Goal: Information Seeking & Learning: Find specific fact

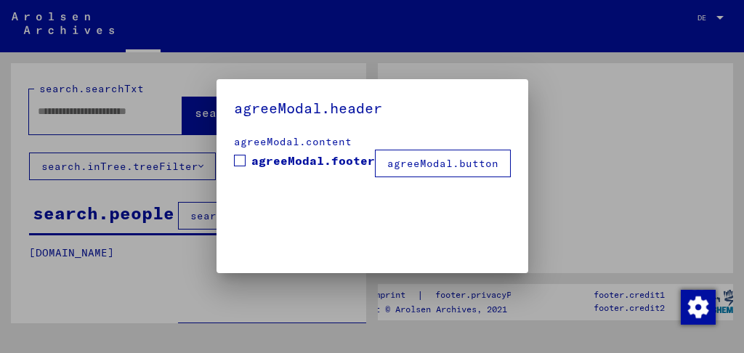
type input "*********"
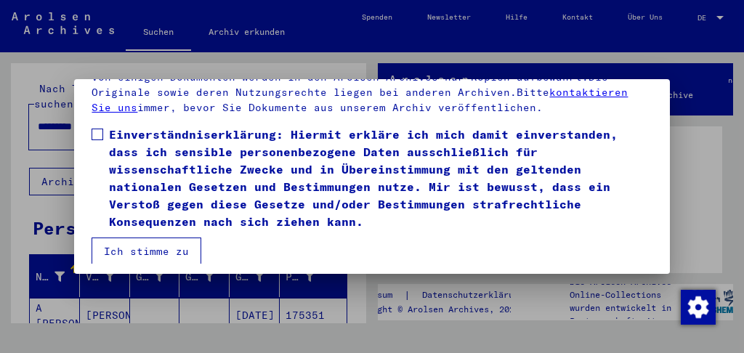
scroll to position [107, 0]
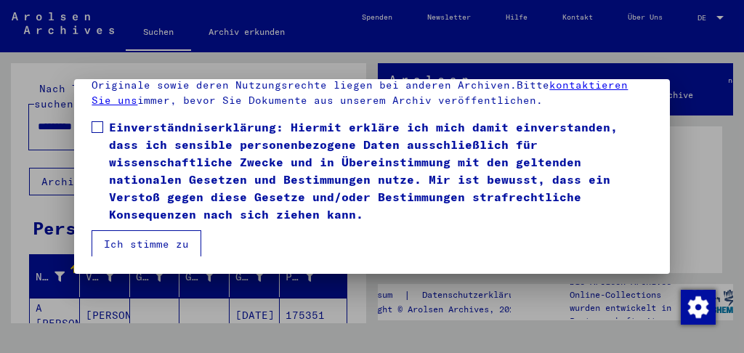
click at [146, 246] on button "Ich stimme zu" at bounding box center [147, 244] width 110 height 28
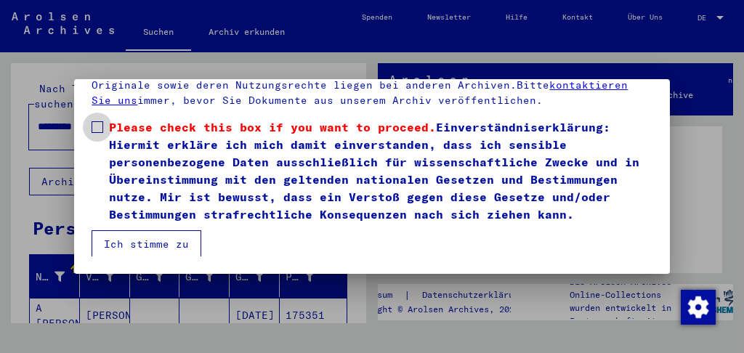
click at [100, 126] on span at bounding box center [98, 127] width 12 height 12
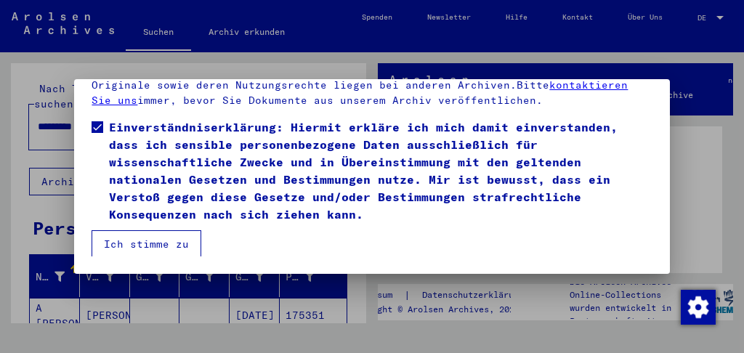
click at [164, 248] on button "Ich stimme zu" at bounding box center [147, 244] width 110 height 28
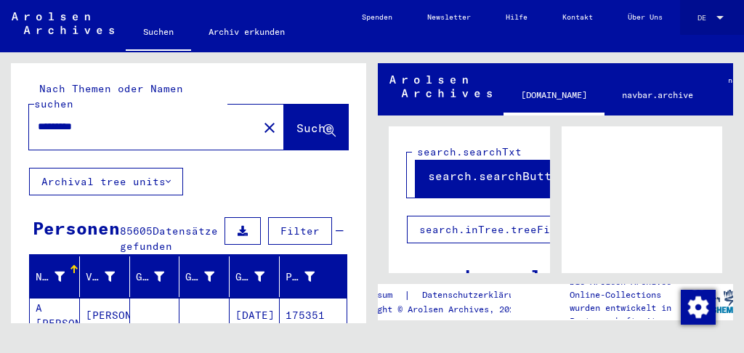
click at [715, 16] on div at bounding box center [719, 18] width 13 height 8
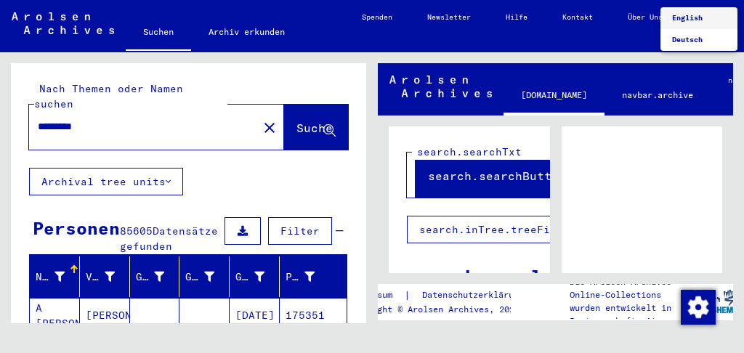
click at [669, 215] on div at bounding box center [372, 176] width 744 height 353
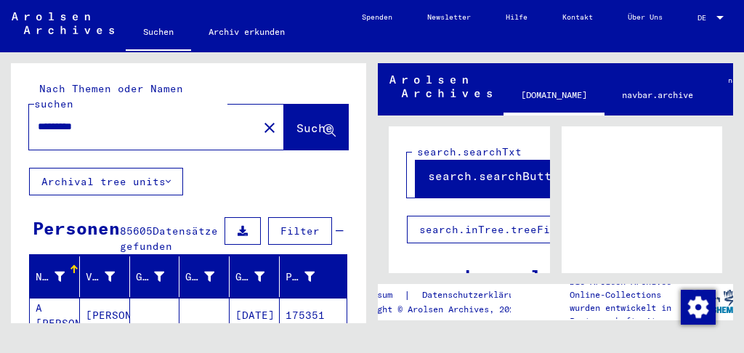
click at [481, 228] on button "search.inTree.treeFilter" at bounding box center [500, 230] width 187 height 28
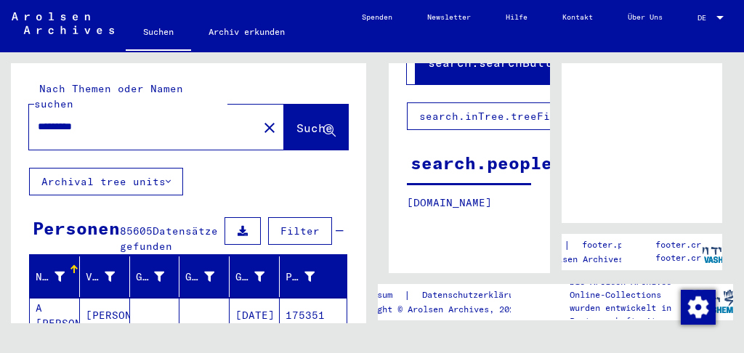
scroll to position [120, 0]
click at [480, 160] on div "search.people" at bounding box center [481, 163] width 142 height 26
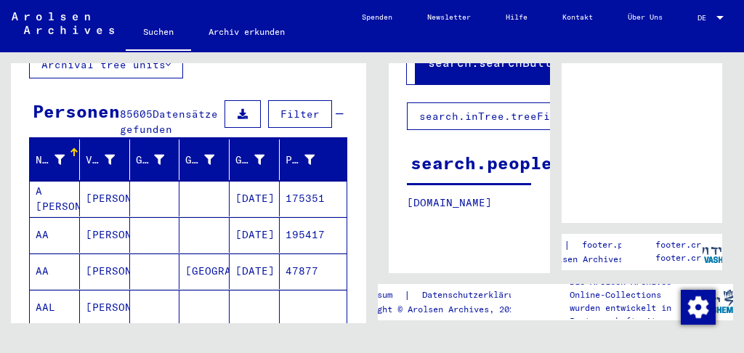
scroll to position [111, 0]
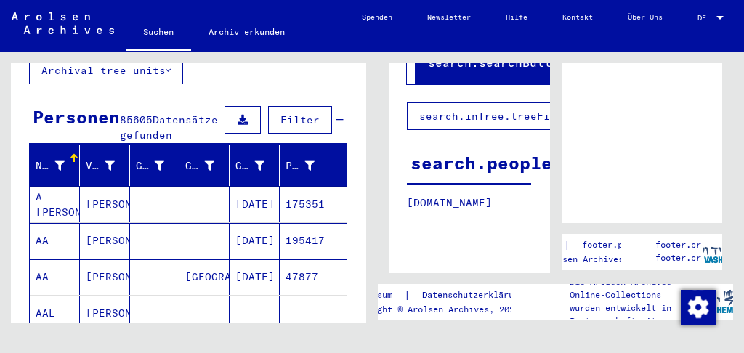
click at [336, 115] on icon at bounding box center [340, 120] width 8 height 10
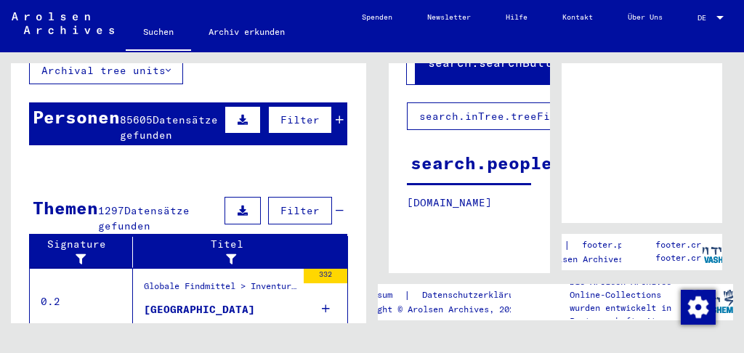
click at [292, 113] on span "Filter" at bounding box center [299, 119] width 39 height 13
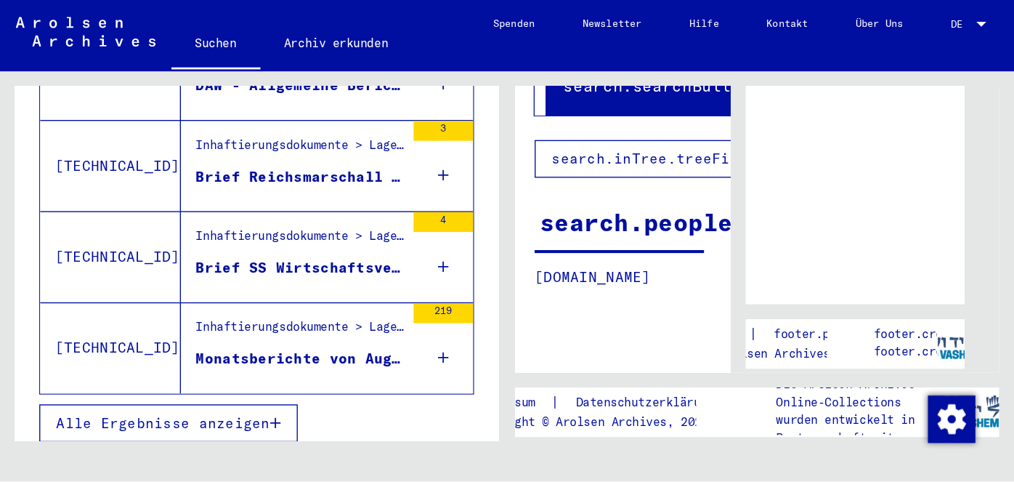
scroll to position [0, 0]
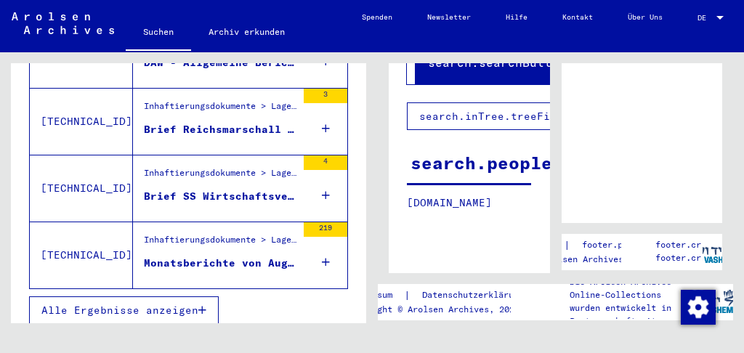
click at [460, 107] on button "search.inTree.treeFilter" at bounding box center [500, 116] width 187 height 28
click at [458, 107] on button "search.inTree.treeFilter" at bounding box center [500, 116] width 187 height 28
click at [518, 195] on p "[DOMAIN_NAME]" at bounding box center [469, 202] width 124 height 15
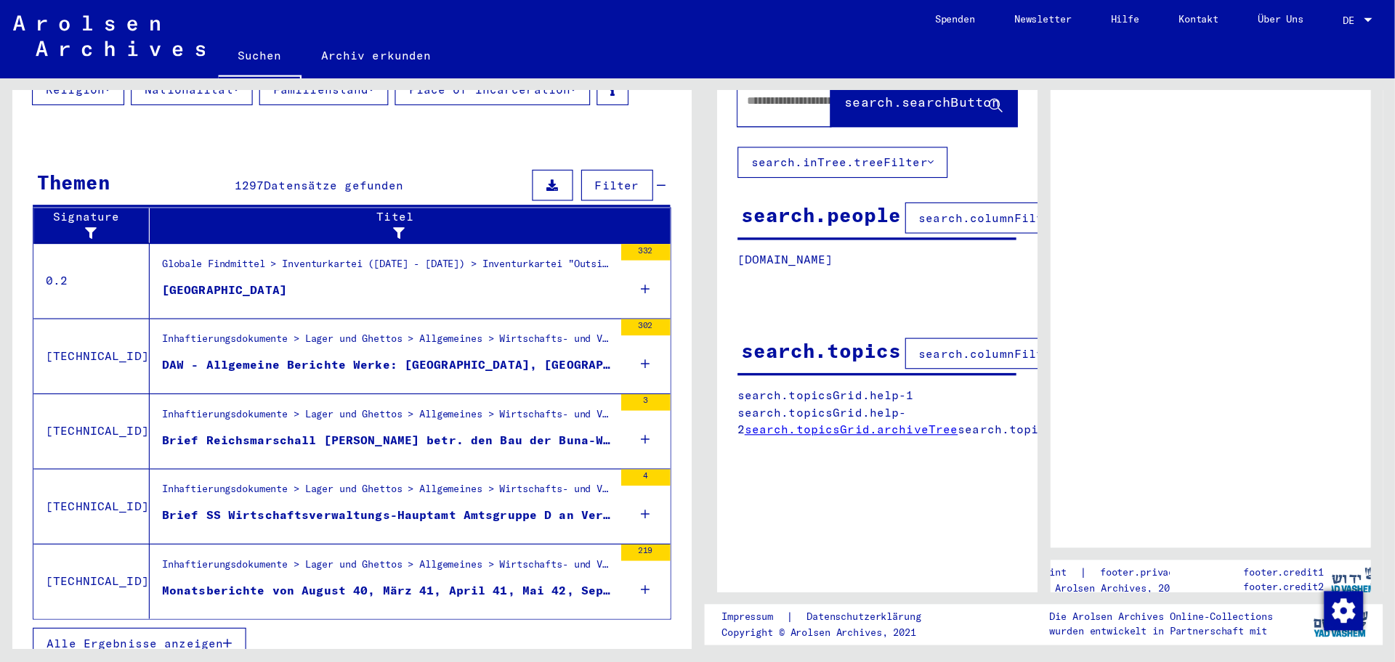
scroll to position [120, 0]
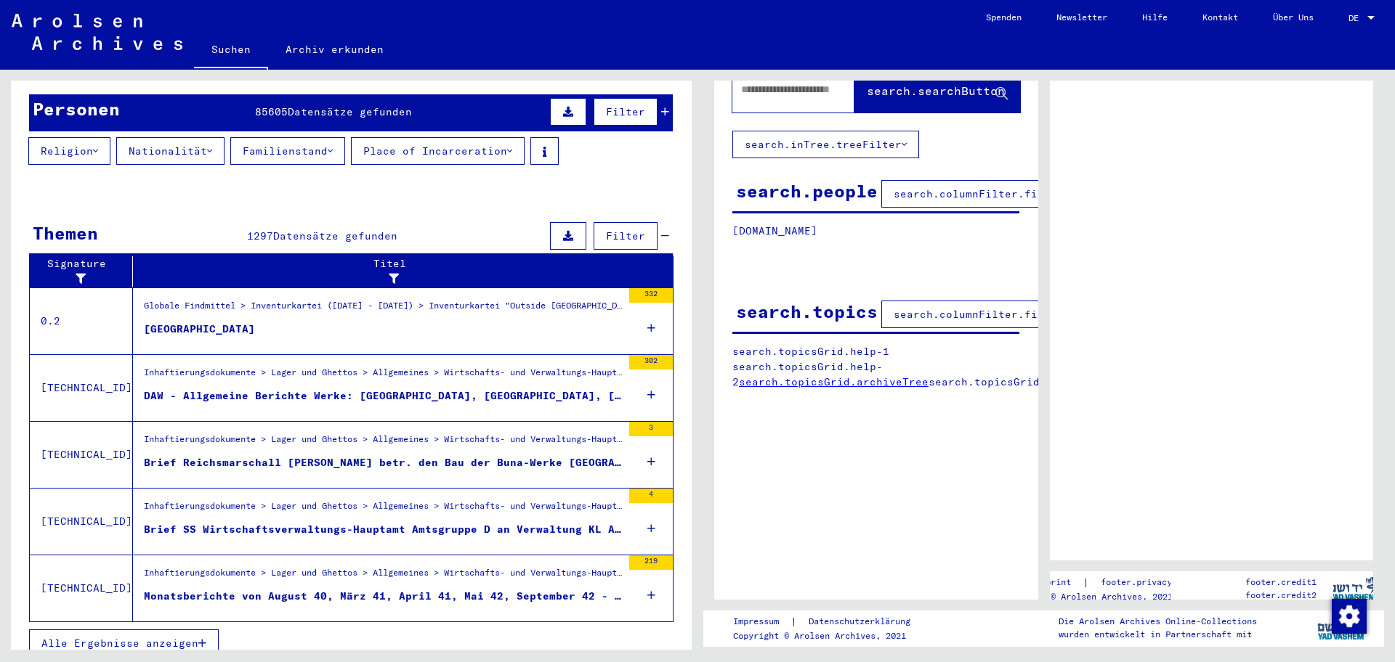
click at [98, 146] on icon at bounding box center [95, 151] width 5 height 10
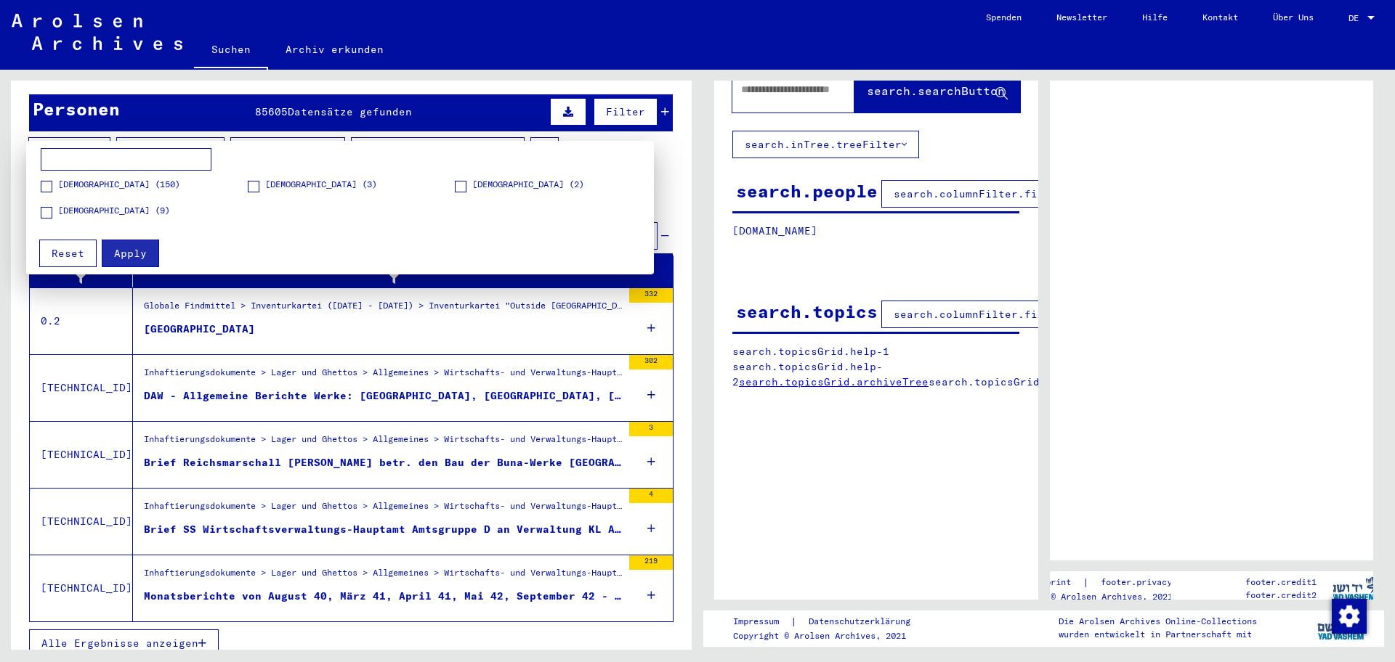
click at [47, 188] on span at bounding box center [47, 187] width 12 height 12
click at [124, 251] on span "Apply" at bounding box center [130, 253] width 33 height 13
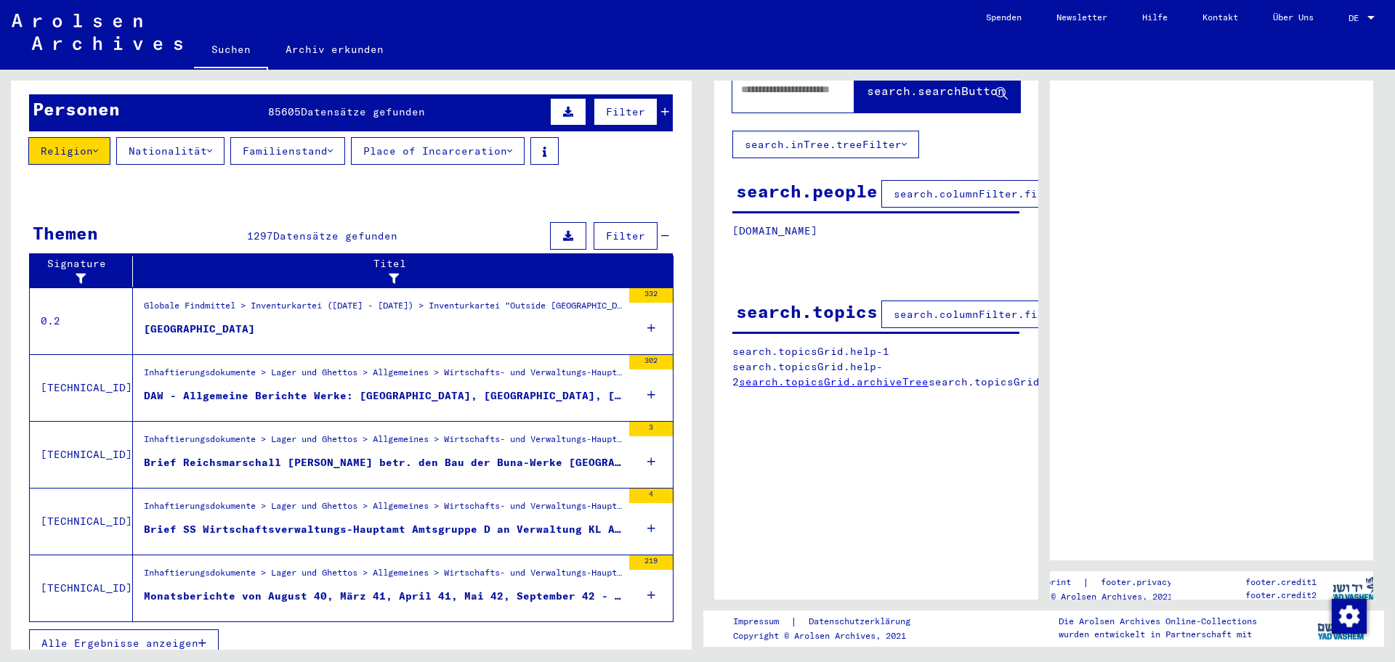
click at [190, 139] on button "Nationalität" at bounding box center [170, 151] width 108 height 28
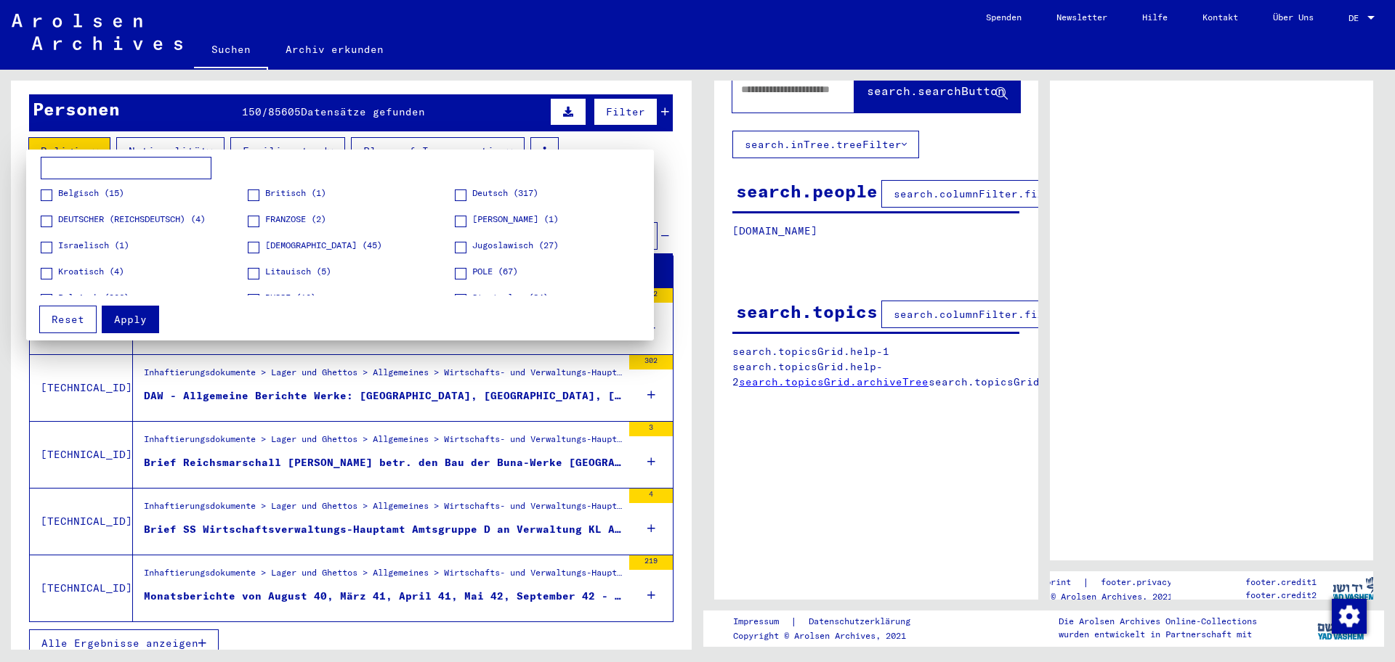
click at [251, 245] on span at bounding box center [254, 248] width 12 height 12
click at [141, 327] on button "Apply" at bounding box center [130, 320] width 57 height 28
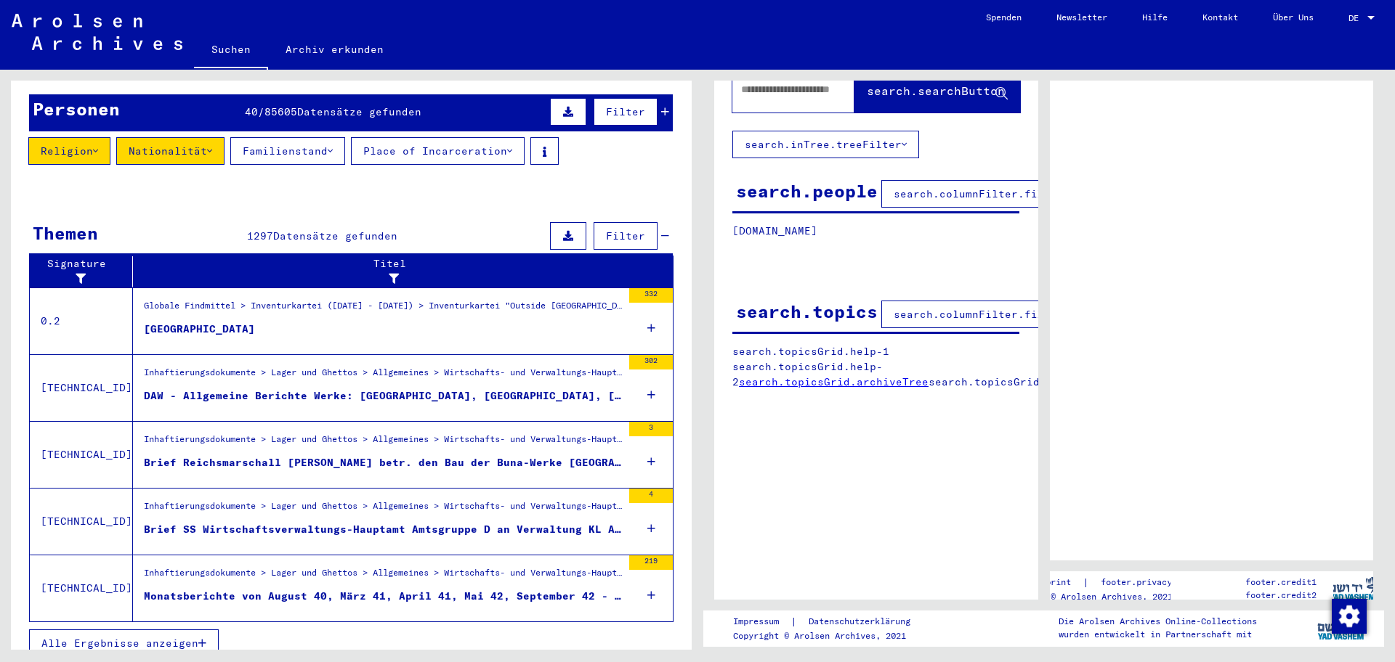
click at [319, 139] on button "Familienstand" at bounding box center [287, 151] width 115 height 28
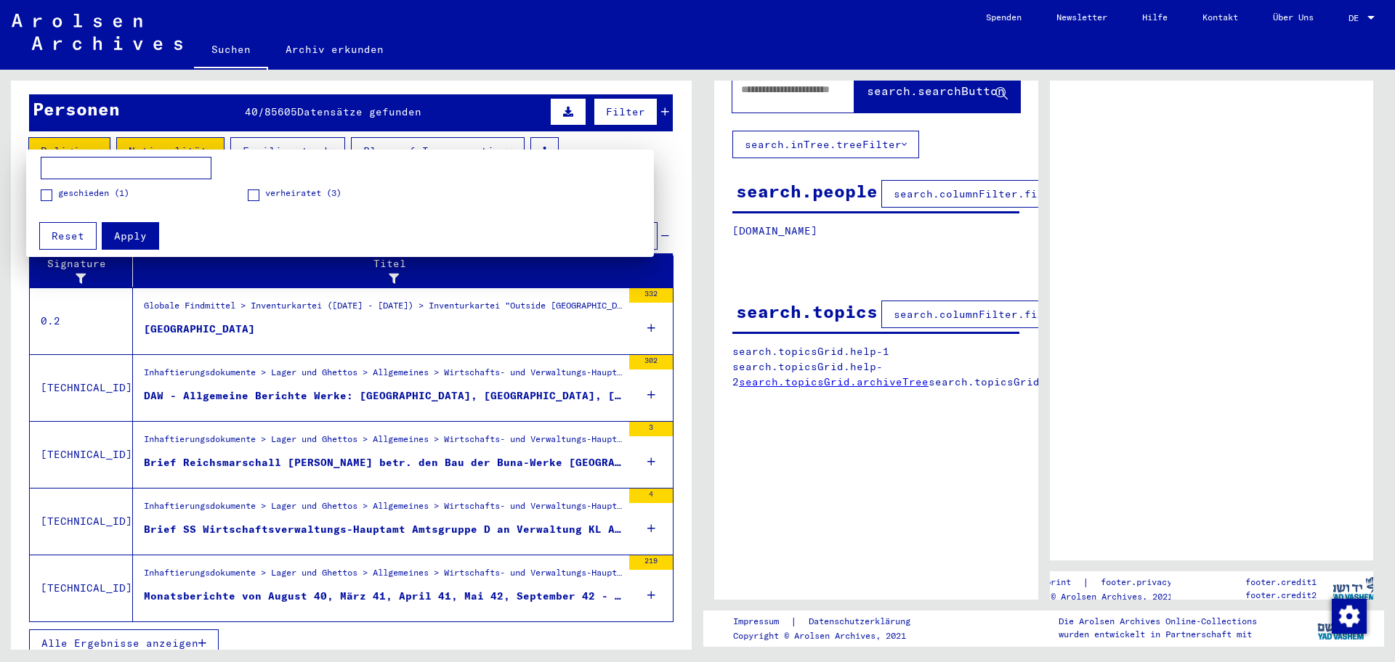
click at [126, 163] on input at bounding box center [126, 168] width 171 height 23
click at [342, 136] on div at bounding box center [697, 331] width 1395 height 662
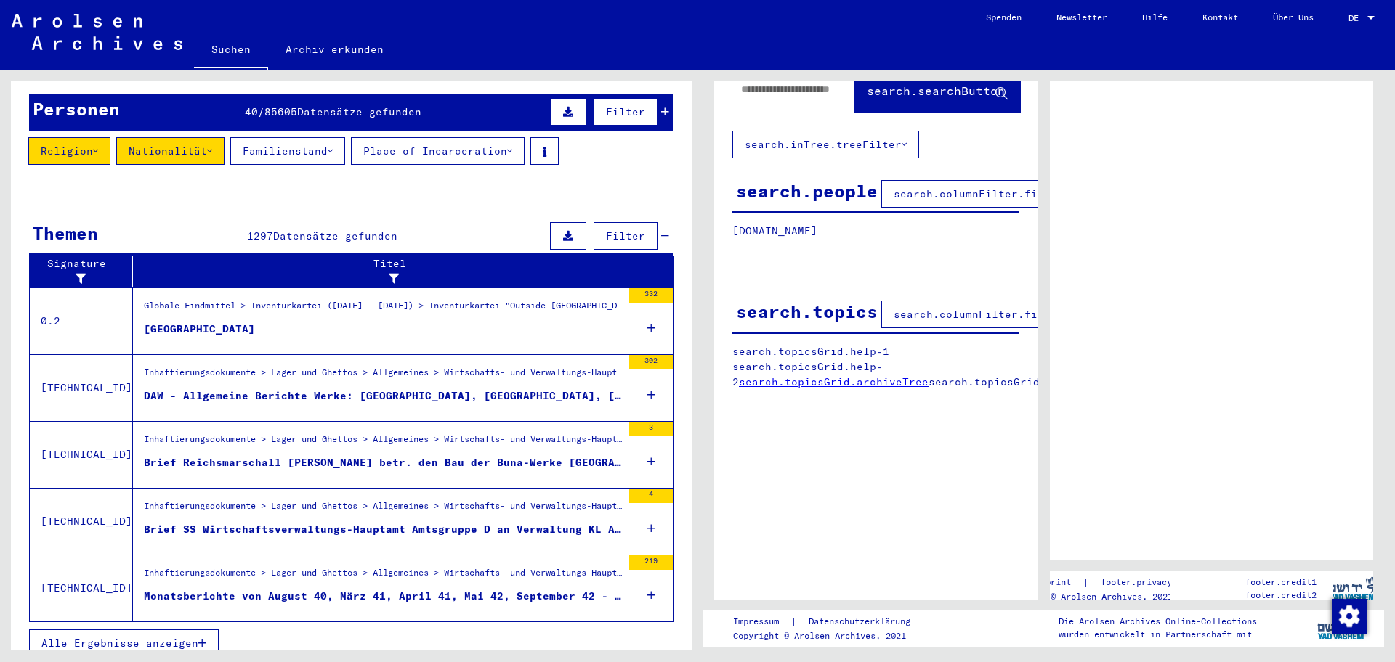
click at [333, 146] on icon at bounding box center [330, 151] width 5 height 10
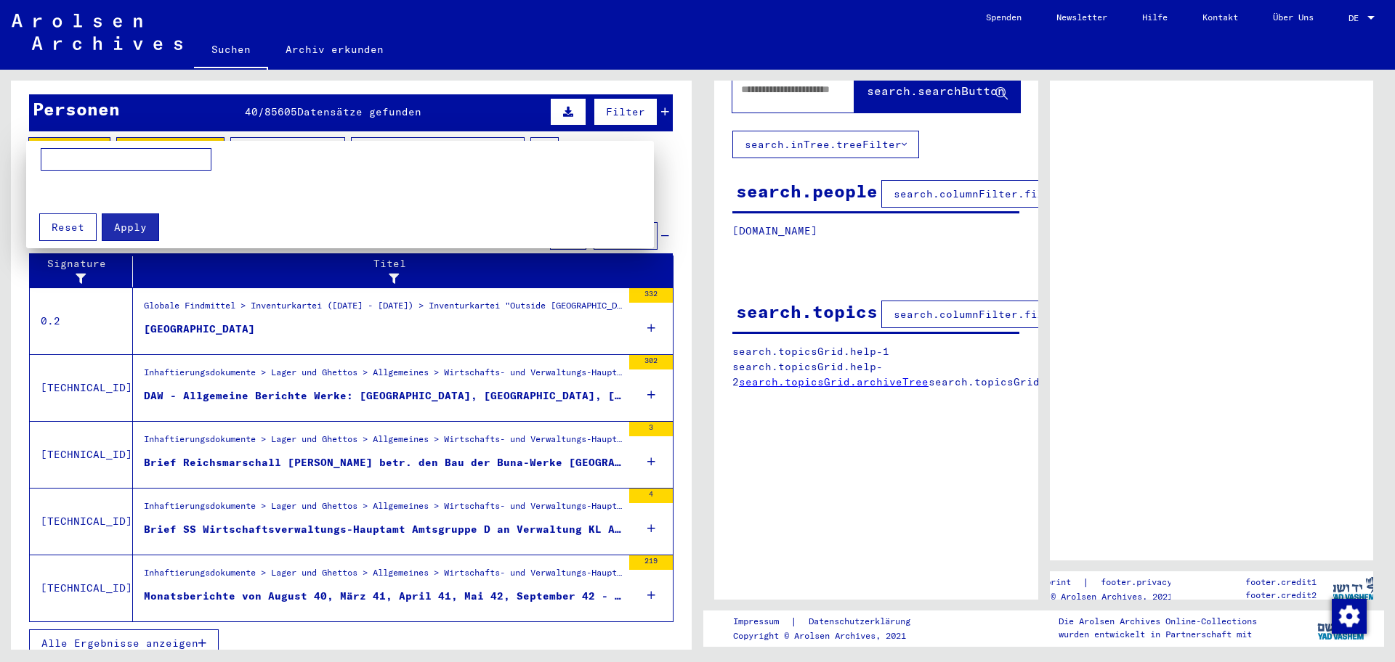
click at [112, 150] on input at bounding box center [126, 159] width 171 height 23
type input "*********"
click at [143, 224] on span "Apply" at bounding box center [130, 227] width 33 height 13
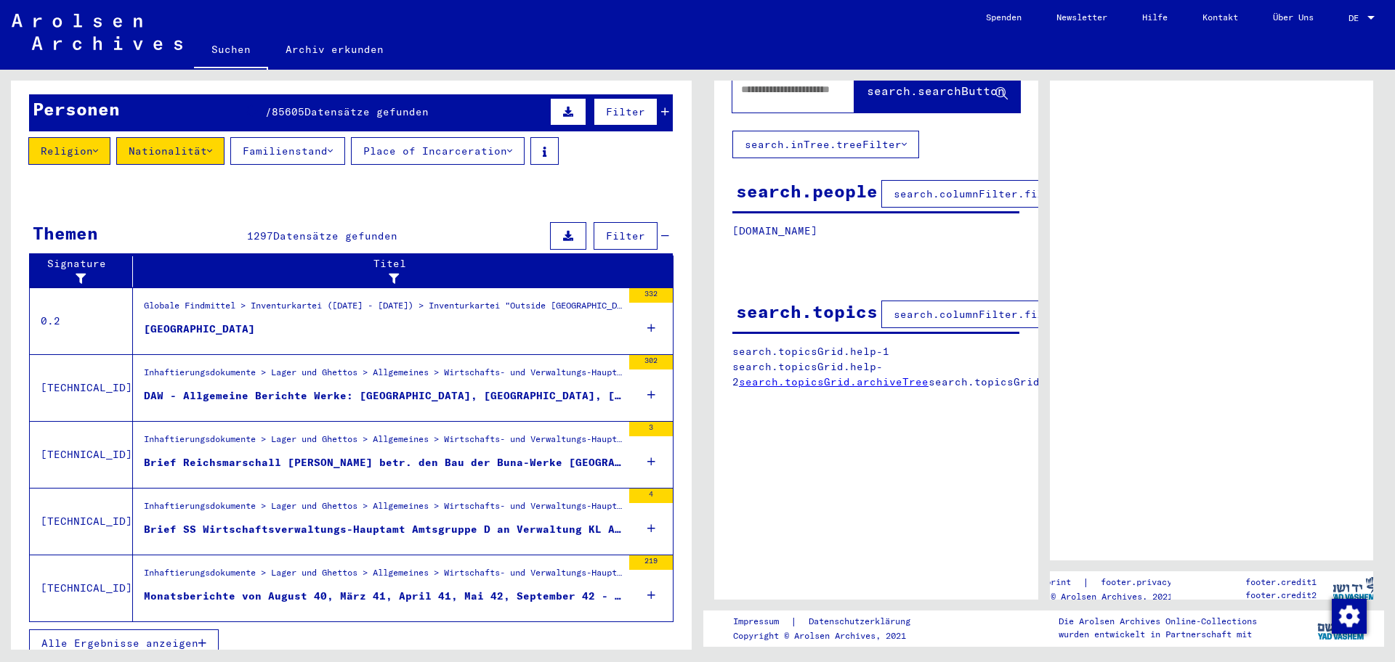
click at [519, 137] on button "Place of Incarceration" at bounding box center [438, 151] width 174 height 28
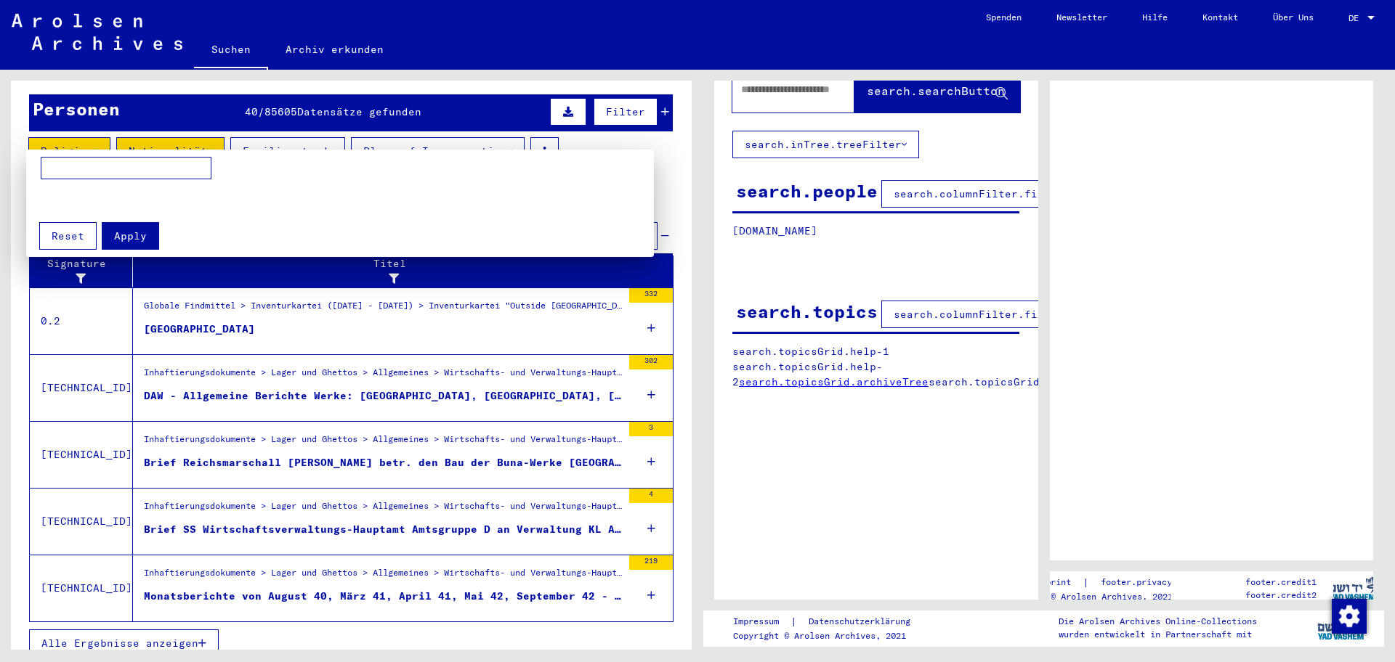
click at [137, 163] on input at bounding box center [126, 168] width 171 height 23
type input "*********"
click at [137, 228] on button "Apply" at bounding box center [130, 236] width 57 height 28
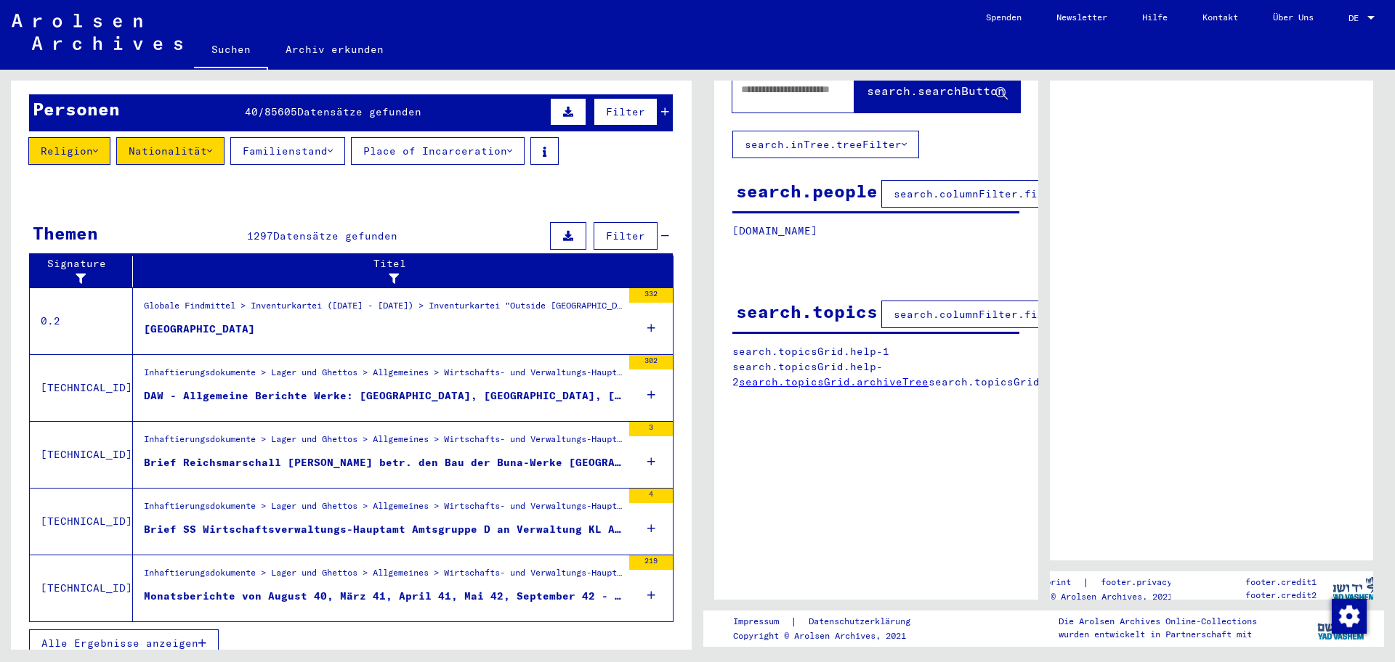
click at [649, 285] on mat-cell at bounding box center [611, 303] width 121 height 36
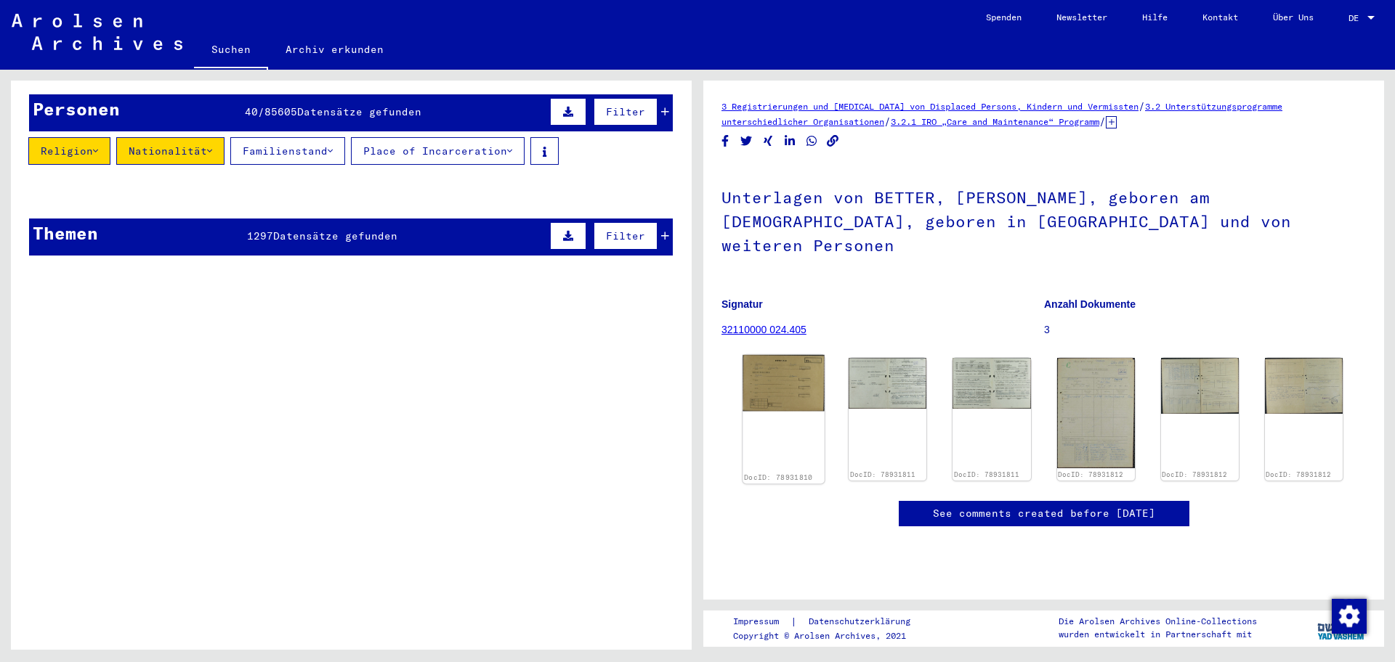
click at [743, 352] on img at bounding box center [783, 383] width 82 height 57
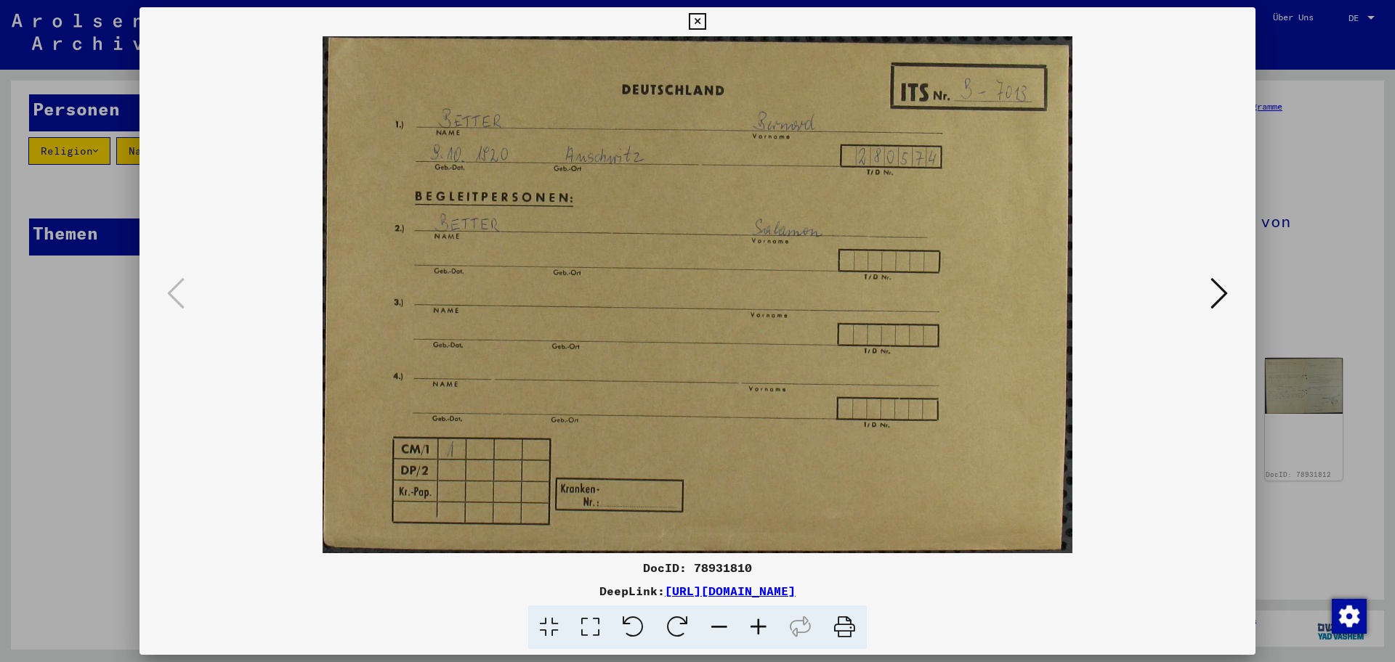
click at [743, 289] on icon at bounding box center [1218, 293] width 17 height 35
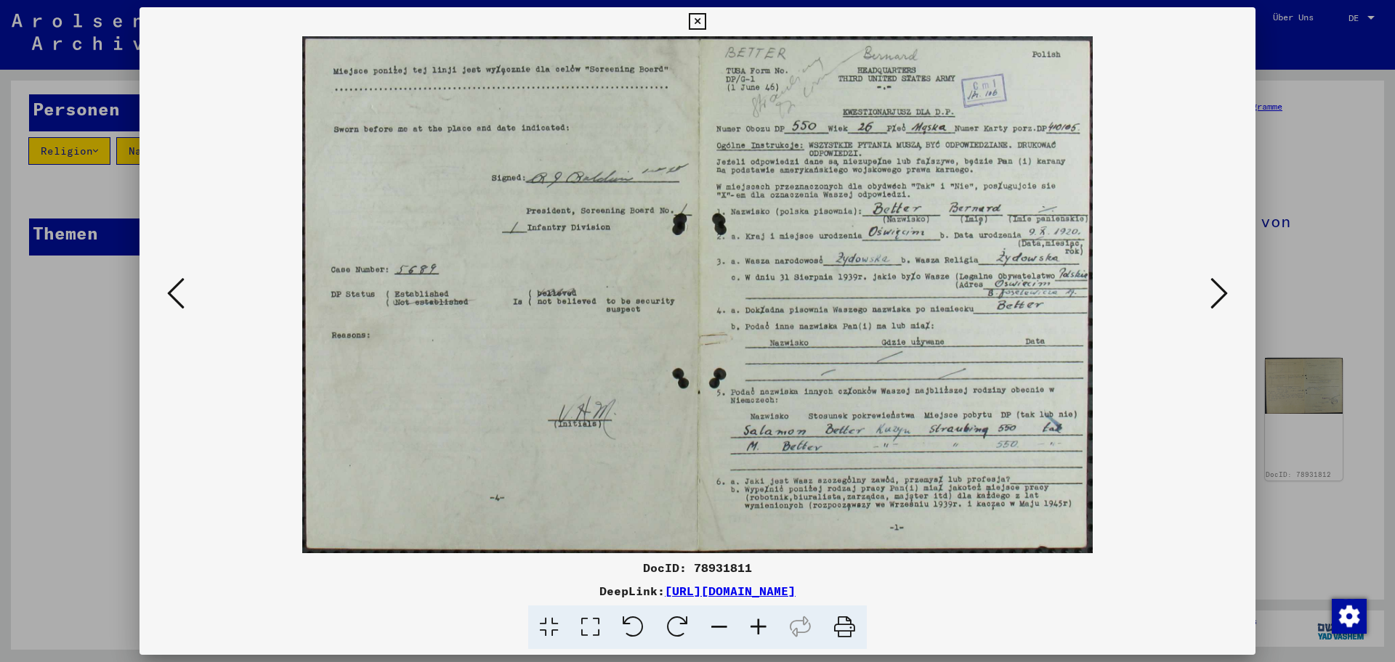
click at [743, 291] on icon at bounding box center [1218, 293] width 17 height 35
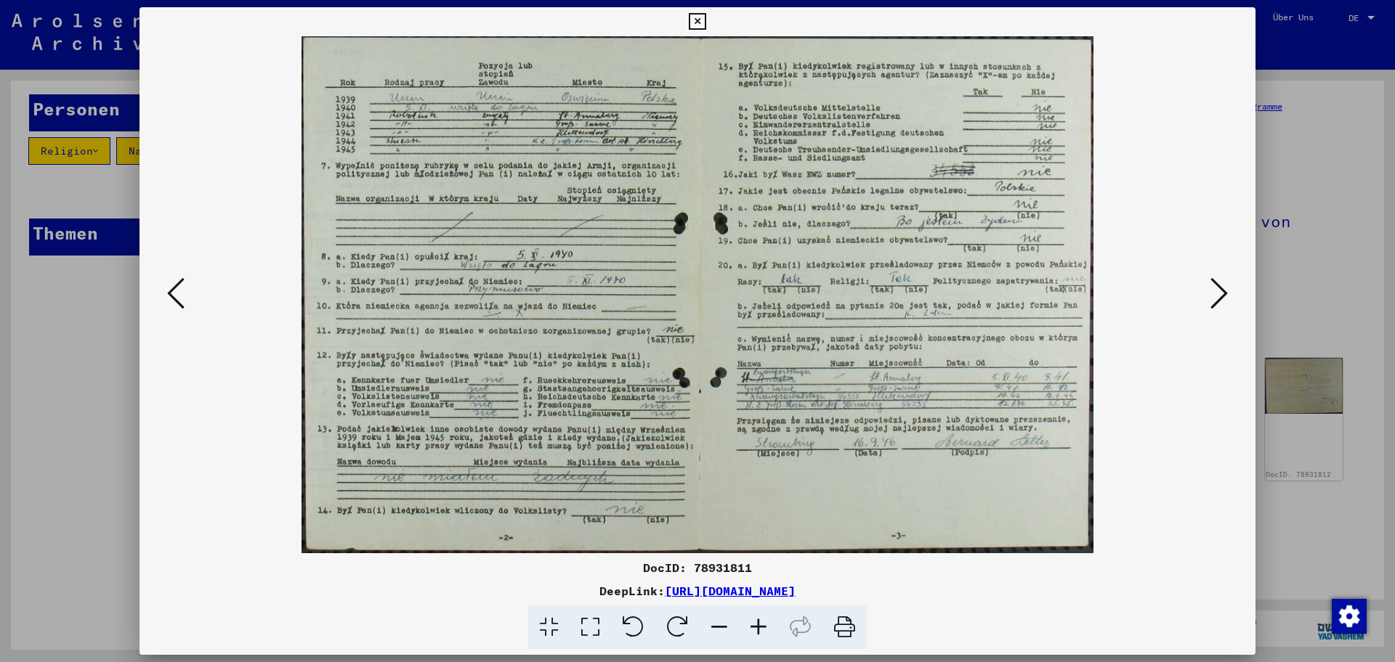
click at [743, 291] on icon at bounding box center [1218, 293] width 17 height 35
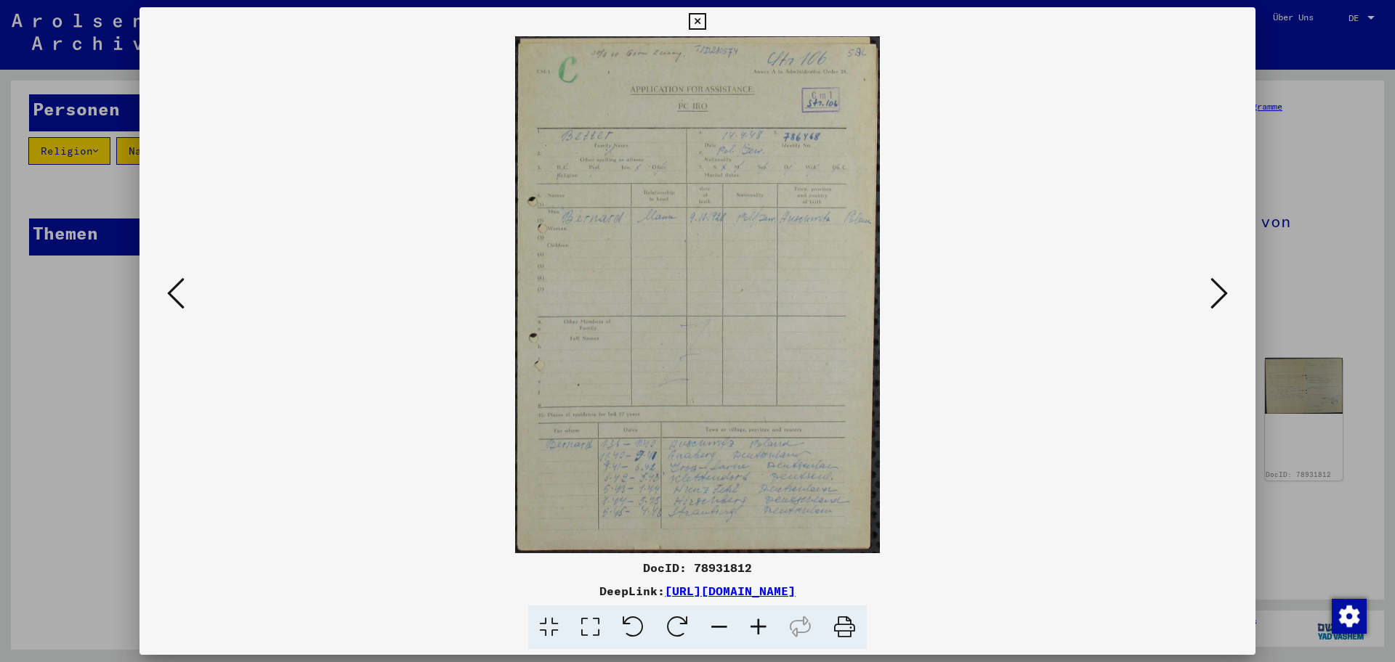
click at [743, 291] on icon at bounding box center [1218, 293] width 17 height 35
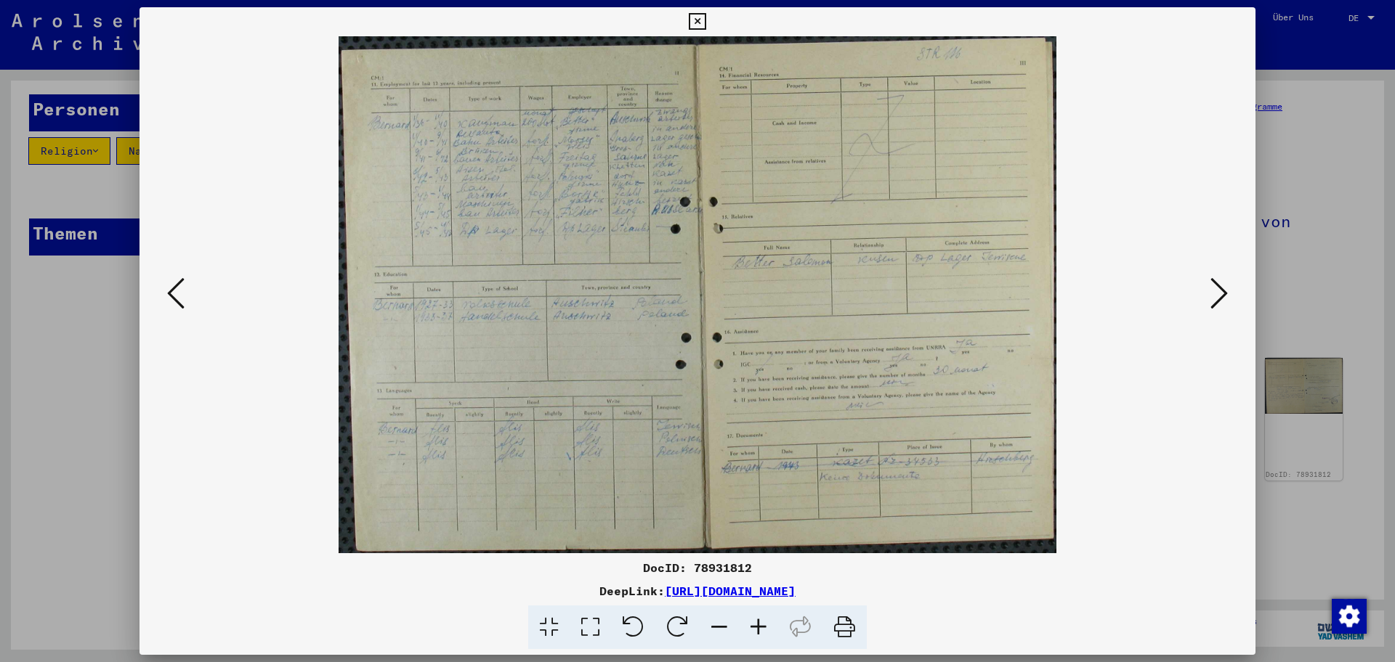
click at [743, 291] on icon at bounding box center [1218, 293] width 17 height 35
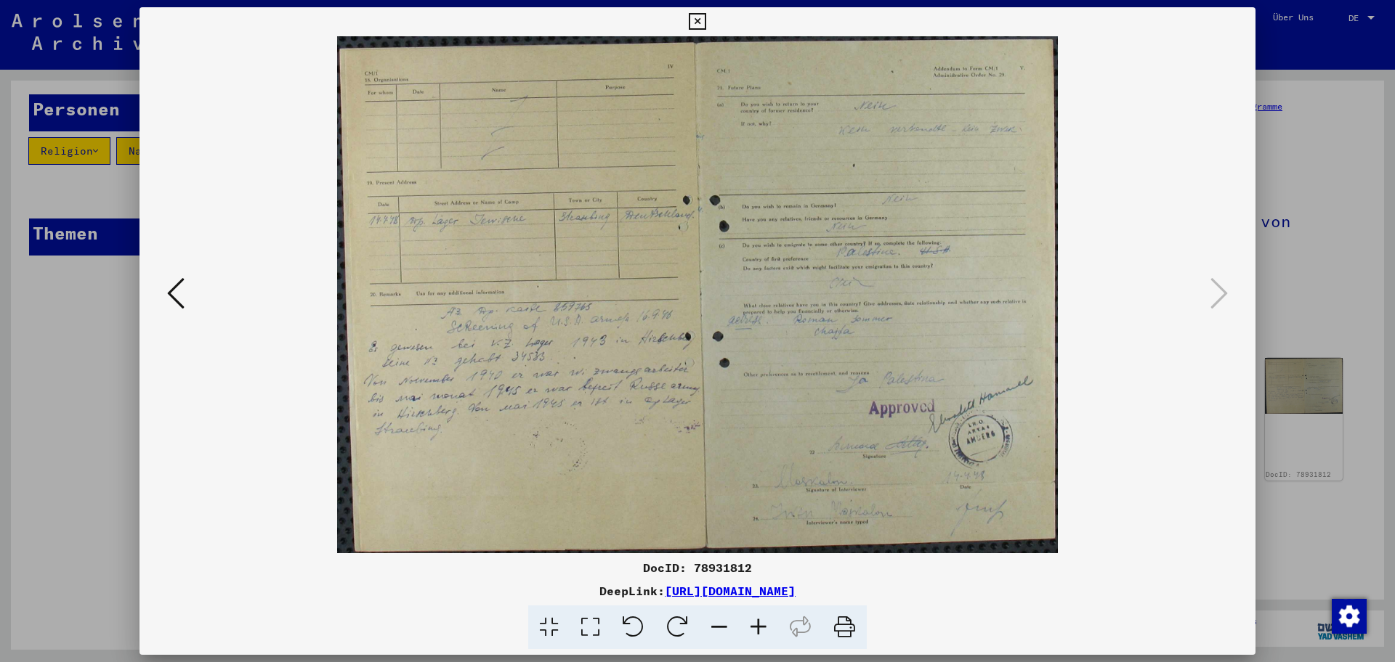
click at [714, 352] on link "[URL][DOMAIN_NAME]" at bounding box center [730, 591] width 131 height 15
click at [698, 17] on icon at bounding box center [697, 21] width 17 height 17
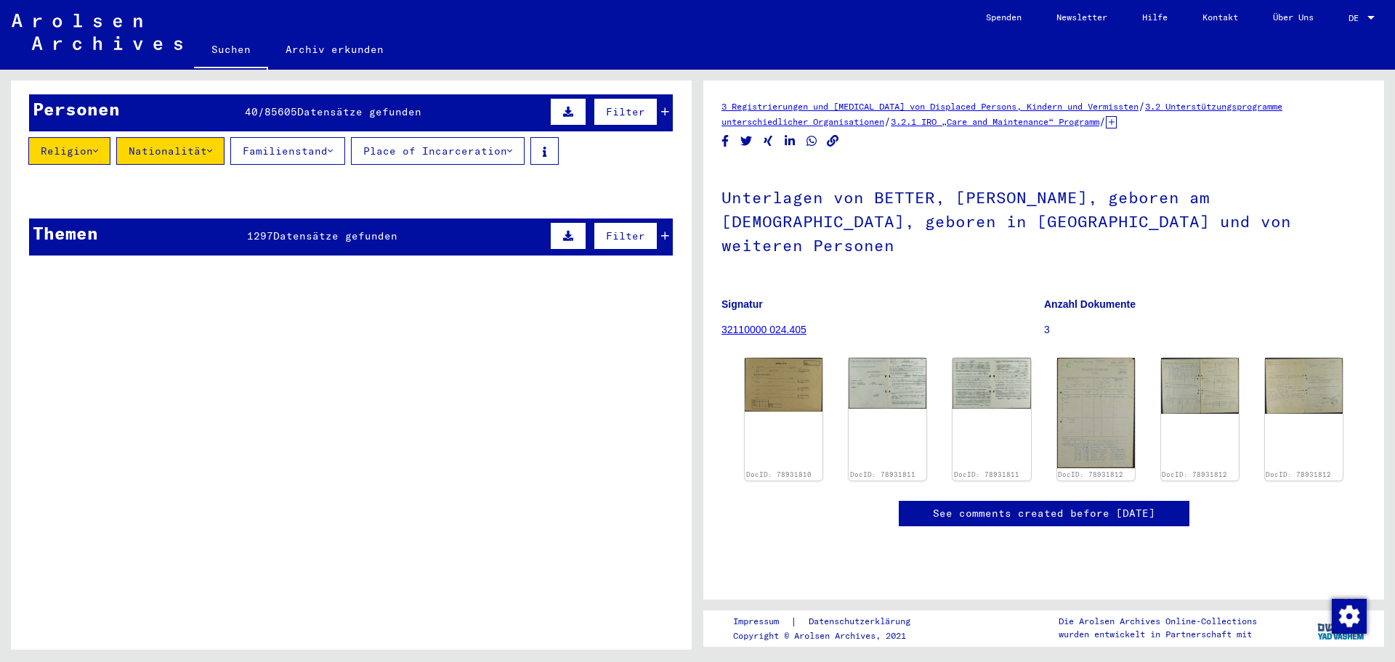
click at [563, 107] on icon at bounding box center [568, 112] width 10 height 10
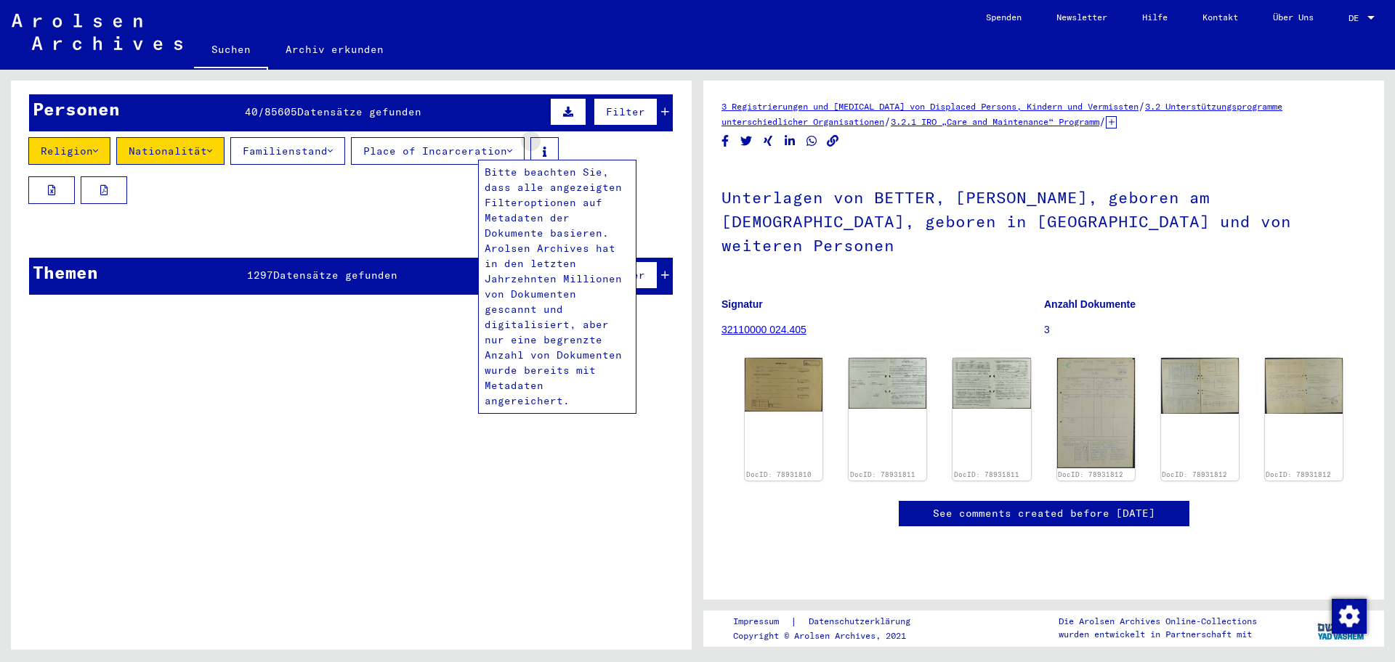
click at [546, 147] on icon at bounding box center [545, 152] width 4 height 10
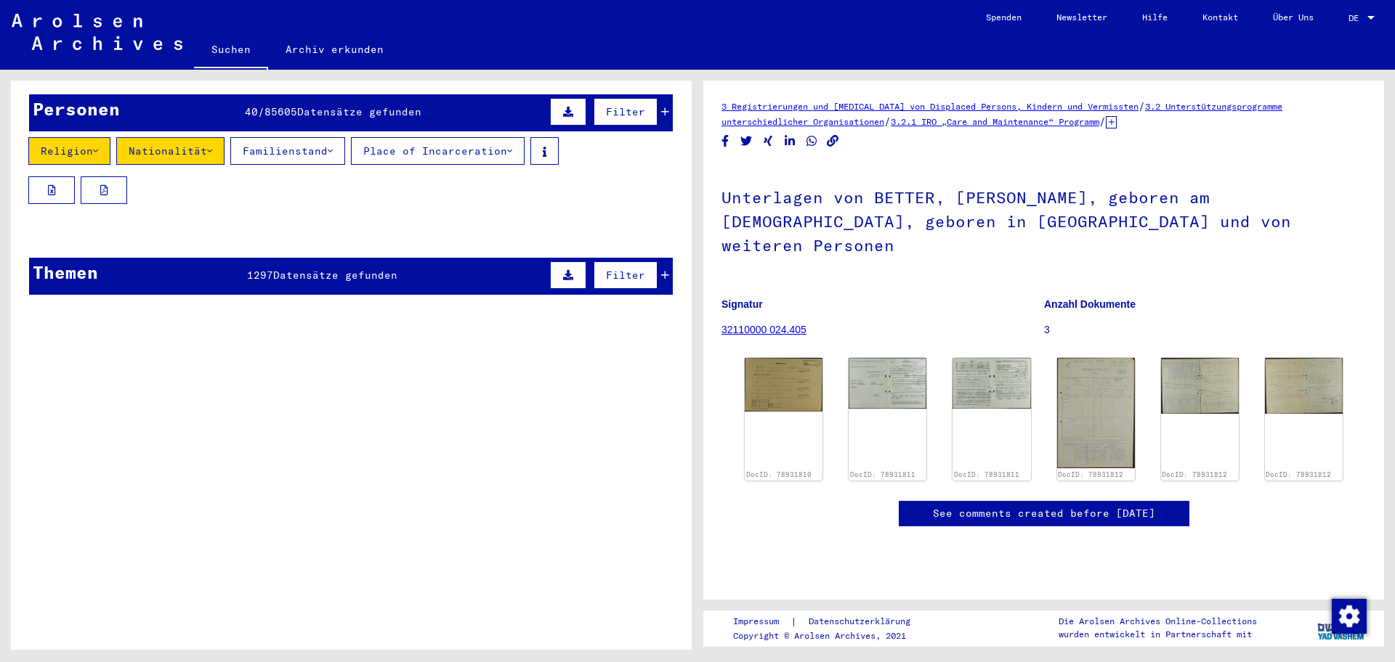
click at [606, 105] on span "Filter" at bounding box center [625, 111] width 39 height 13
